Goal: Information Seeking & Learning: Learn about a topic

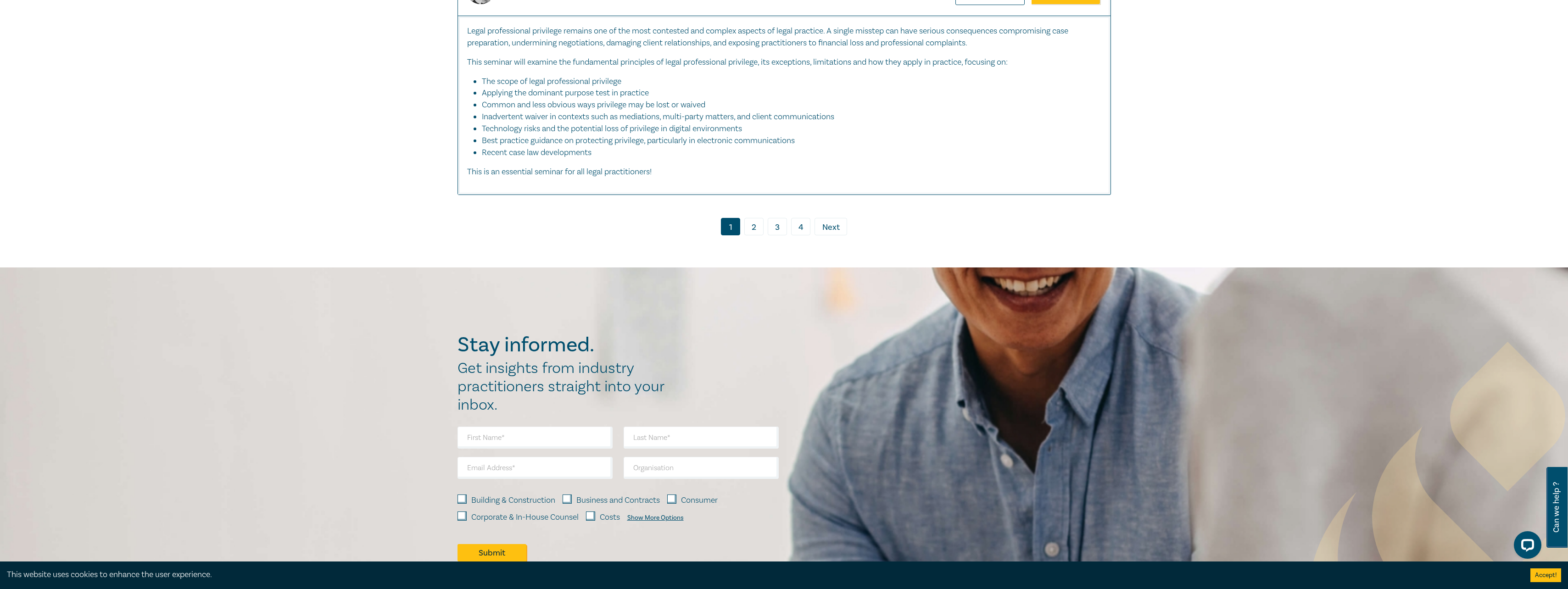
scroll to position [4908, 0]
click at [761, 233] on link "2" at bounding box center [754, 226] width 19 height 18
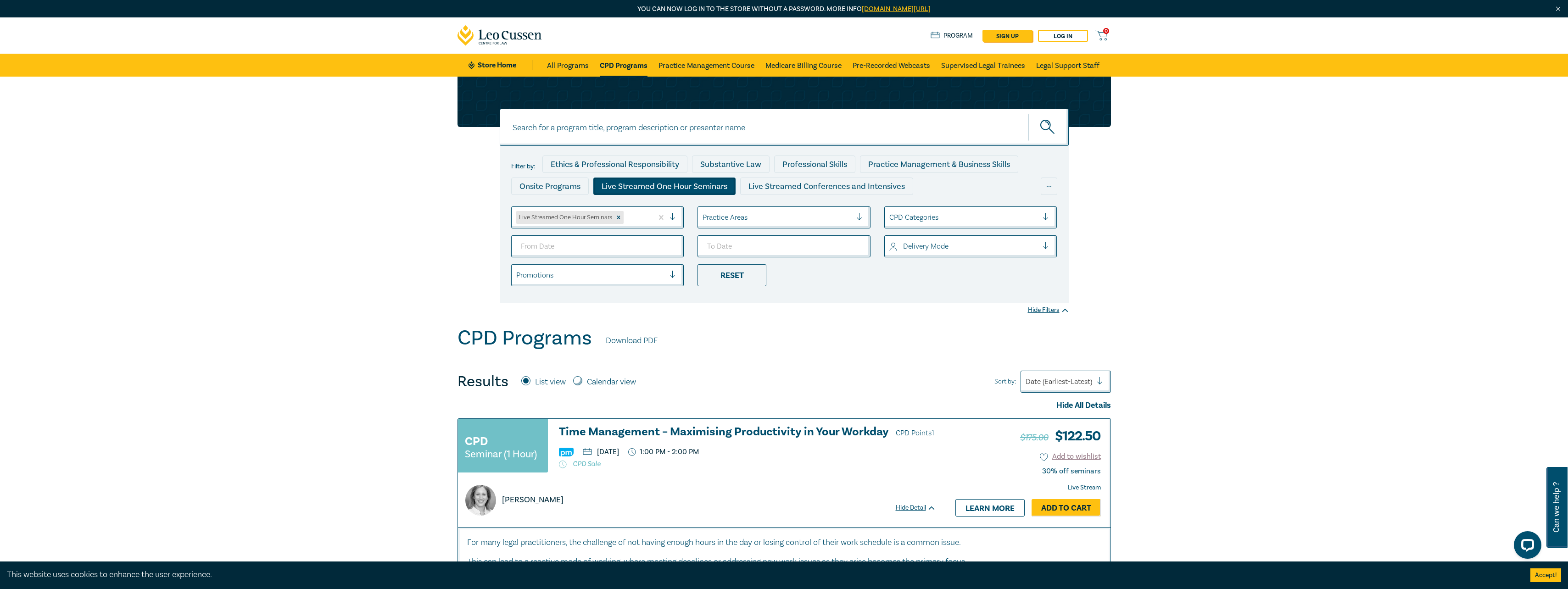
click at [856, 218] on div at bounding box center [863, 217] width 14 height 9
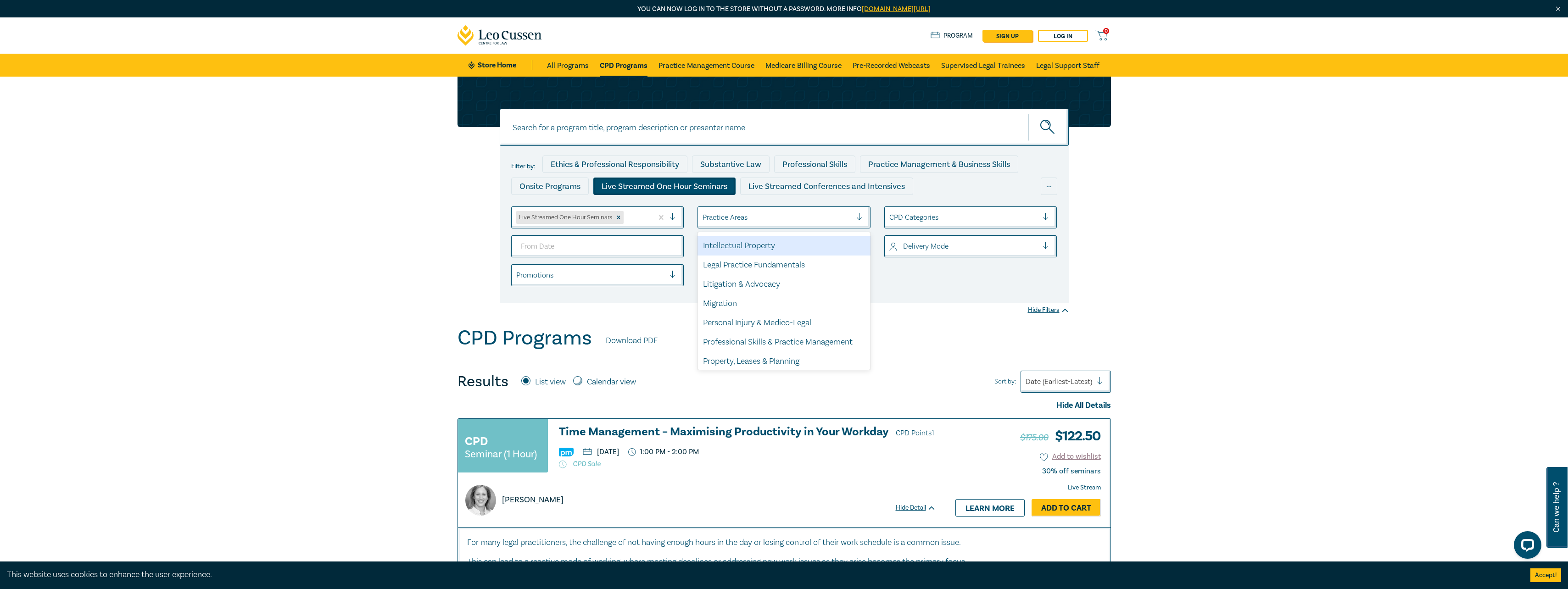
scroll to position [229, 0]
click at [799, 357] on div "Property, Leases & Planning" at bounding box center [784, 361] width 173 height 19
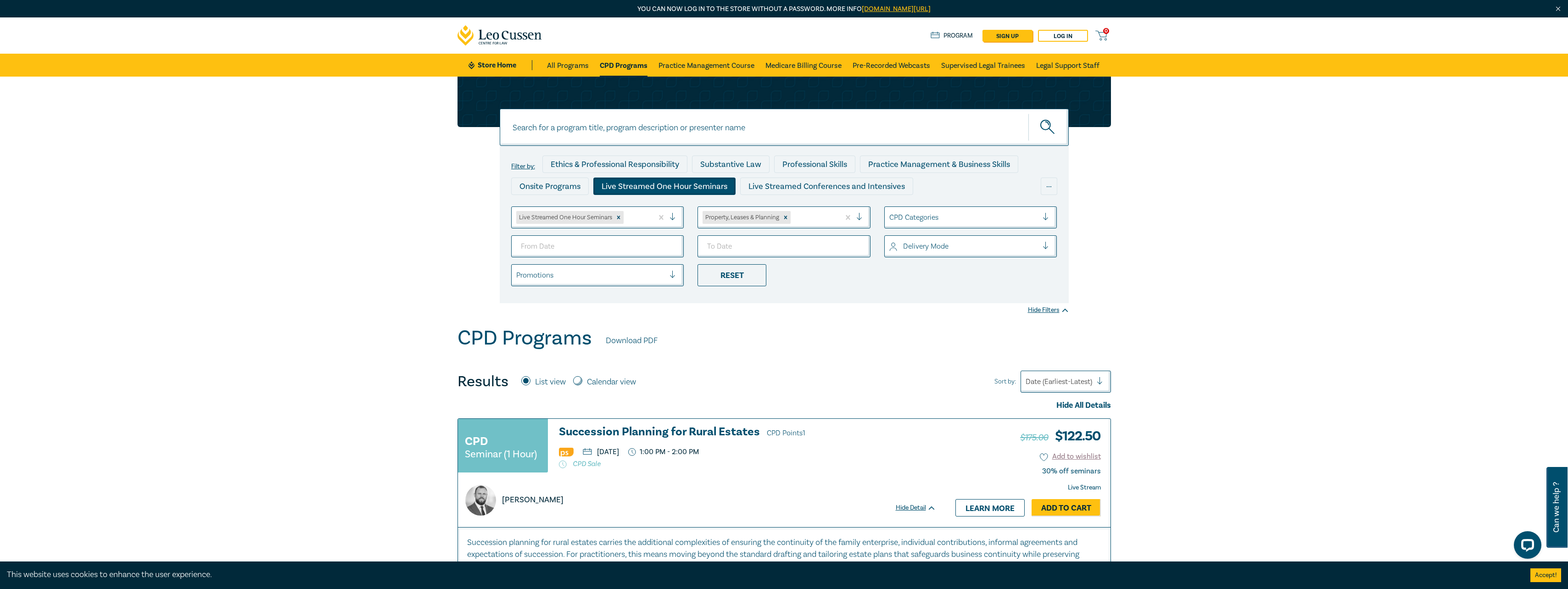
click at [308, 195] on div "Filter by: Ethics & Professional Responsibility Substantive Law Professional Sk…" at bounding box center [784, 201] width 1568 height 249
